Goal: Browse casually

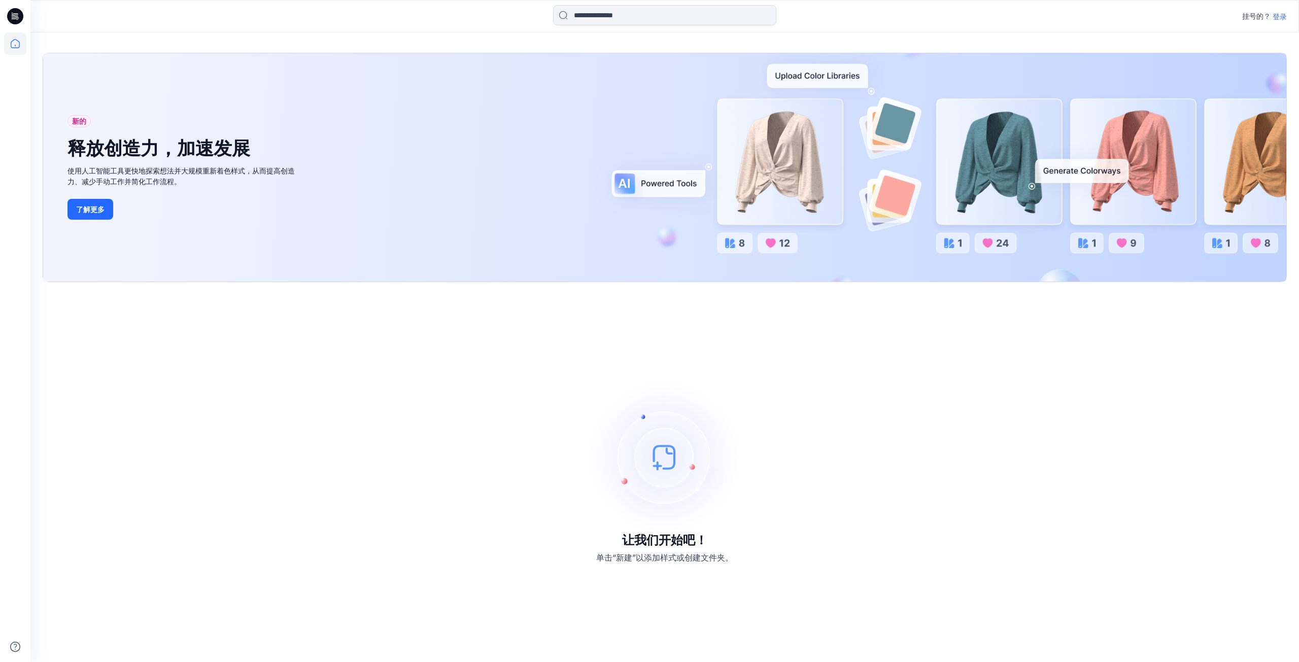
click at [668, 460] on img at bounding box center [664, 457] width 152 height 152
click at [670, 462] on img at bounding box center [664, 457] width 152 height 152
click at [659, 454] on img at bounding box center [664, 457] width 152 height 152
click at [668, 457] on img at bounding box center [664, 457] width 152 height 152
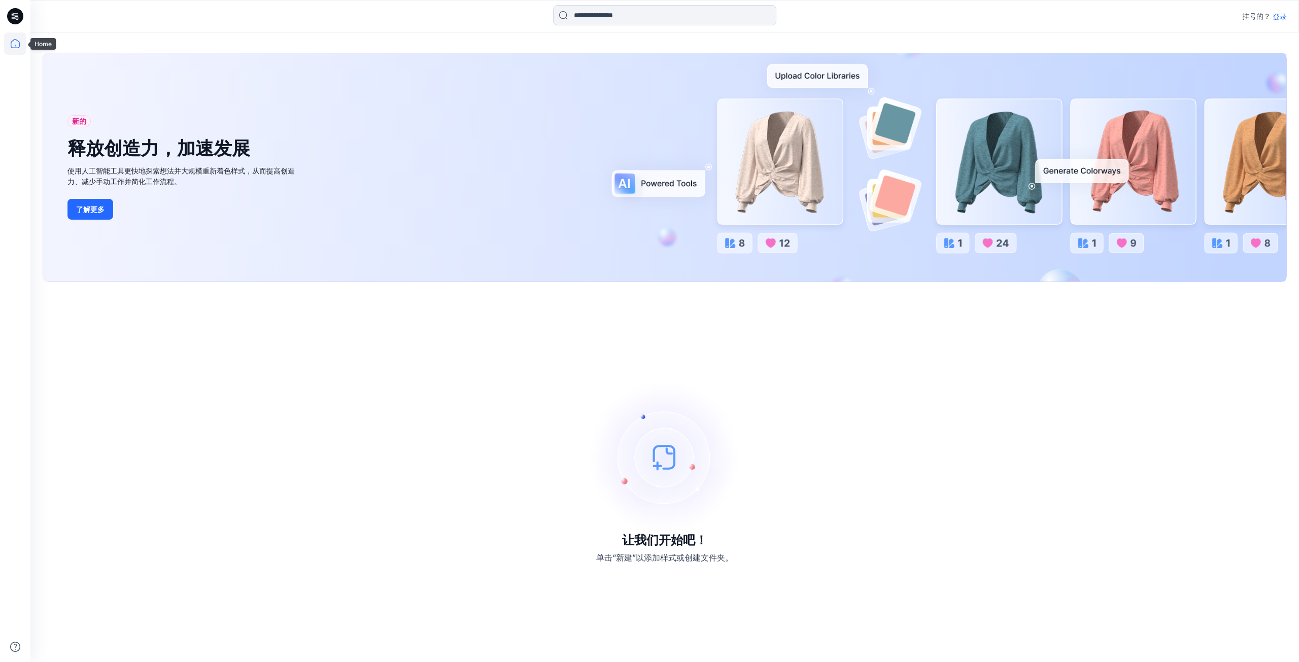
click at [15, 46] on icon at bounding box center [15, 46] width 1 height 2
click at [649, 486] on img at bounding box center [664, 457] width 152 height 152
click at [662, 444] on img at bounding box center [664, 457] width 152 height 152
click at [672, 454] on img at bounding box center [664, 457] width 152 height 152
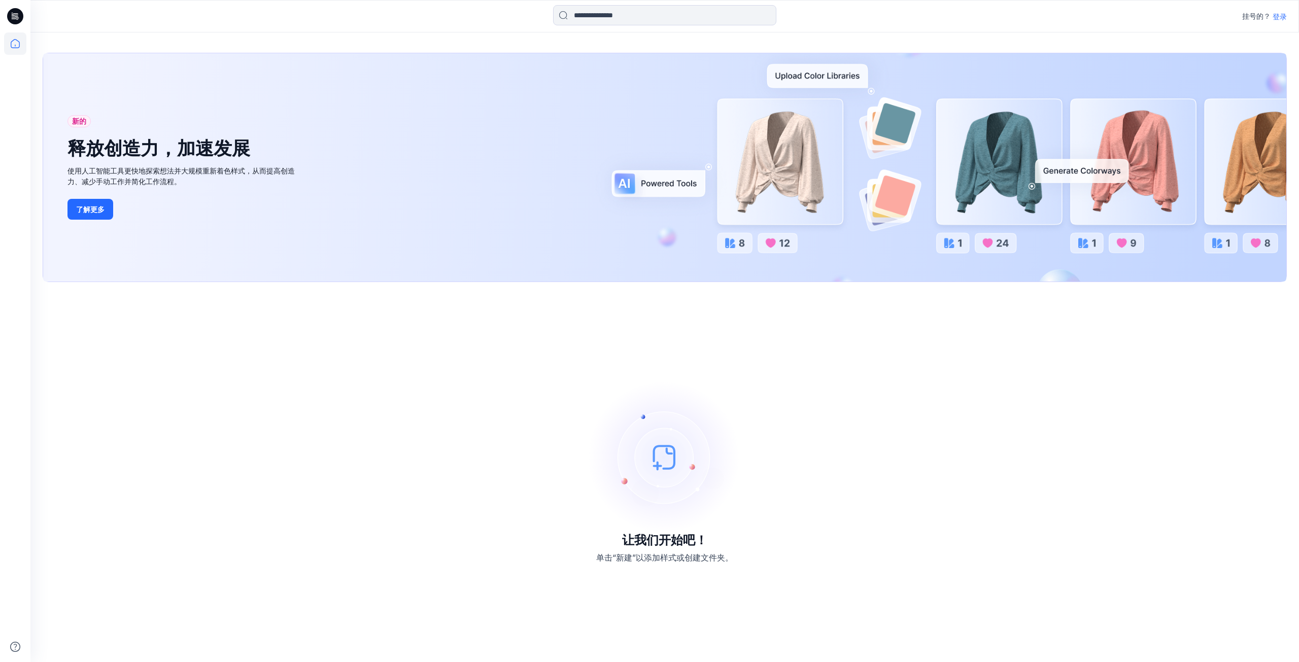
click at [662, 459] on img at bounding box center [664, 457] width 152 height 152
click at [677, 461] on img at bounding box center [664, 457] width 152 height 152
click at [668, 454] on img at bounding box center [664, 457] width 152 height 152
click at [663, 457] on img at bounding box center [664, 457] width 152 height 152
click at [664, 454] on img at bounding box center [664, 457] width 152 height 152
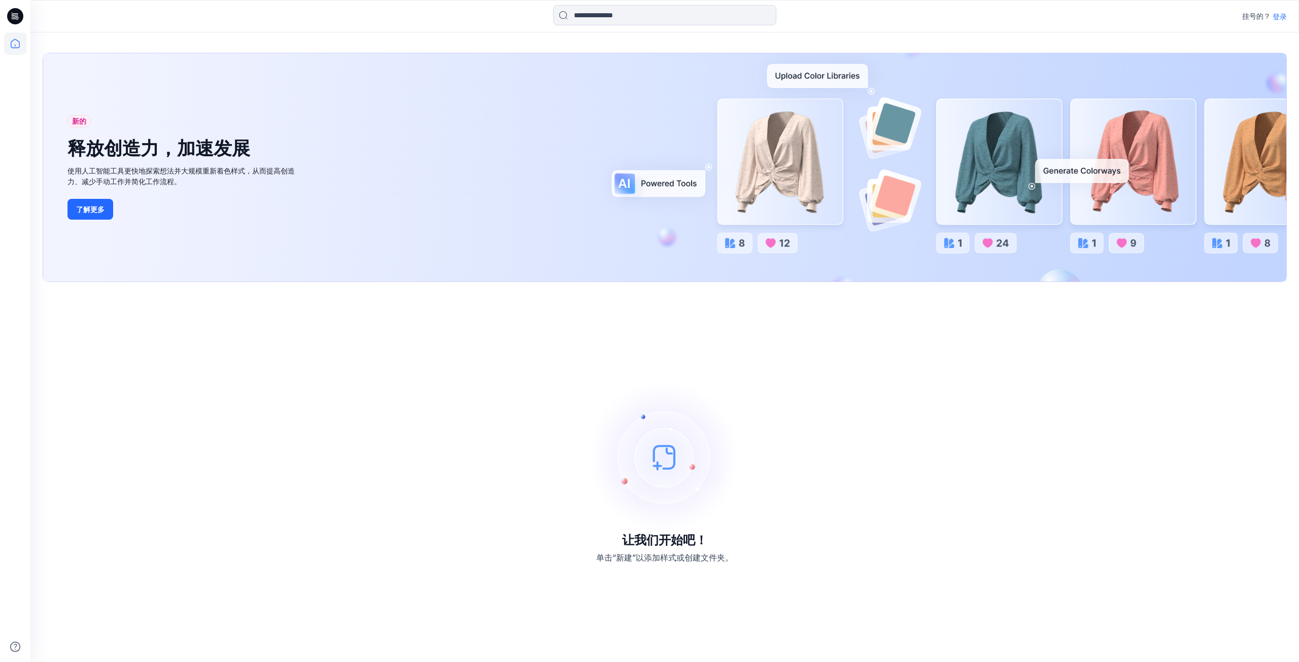
click at [664, 454] on img at bounding box center [664, 457] width 152 height 152
drag, startPoint x: 675, startPoint y: 452, endPoint x: 688, endPoint y: 440, distance: 17.6
click at [675, 452] on img at bounding box center [664, 457] width 152 height 152
